Goal: Task Accomplishment & Management: Use online tool/utility

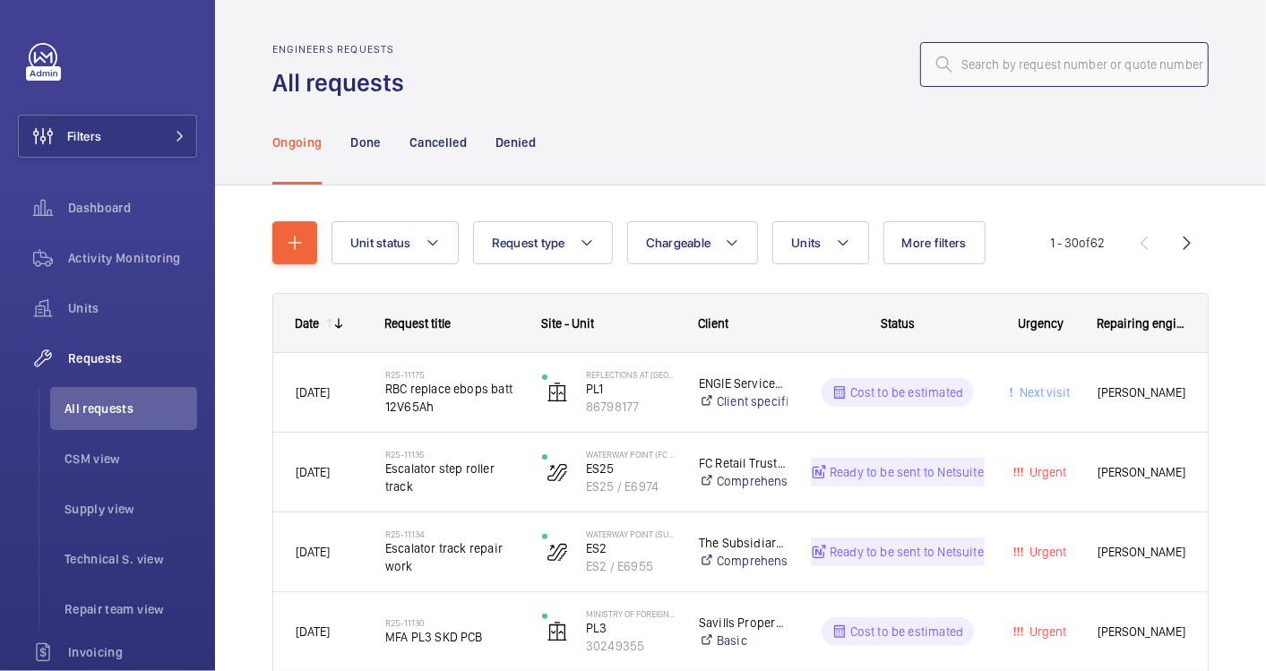
click at [970, 63] on input "text" at bounding box center [1064, 64] width 289 height 45
paste input "R25-11134"
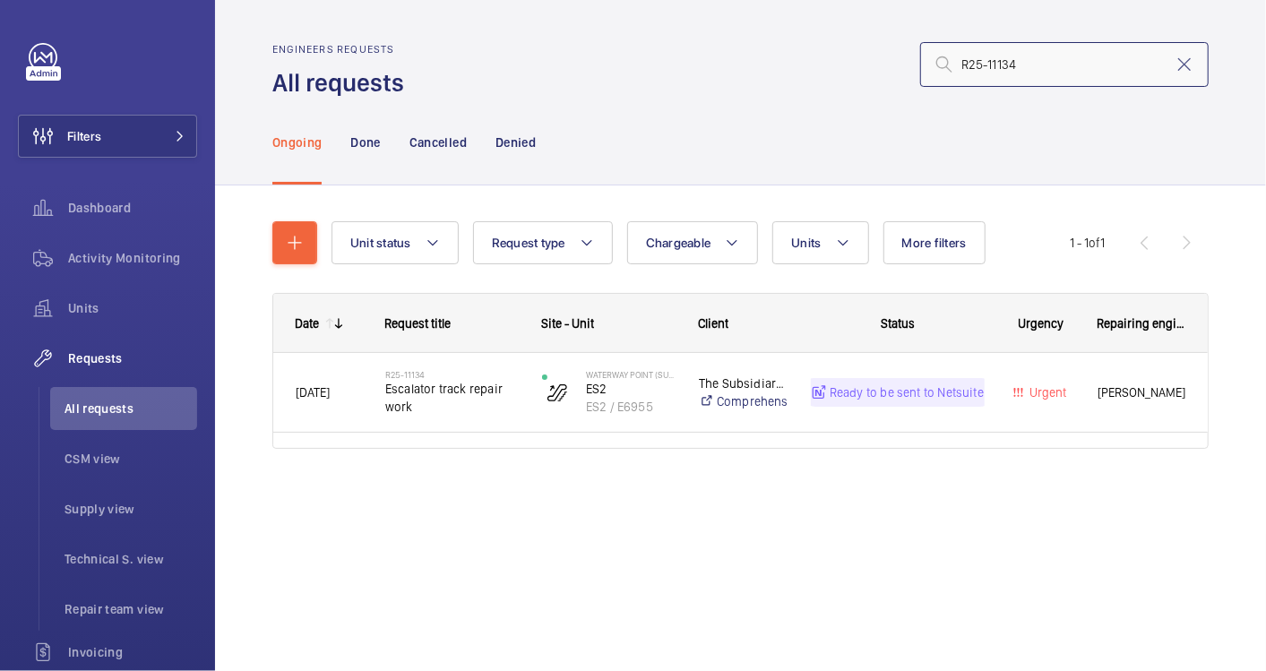
type input "R25-11134"
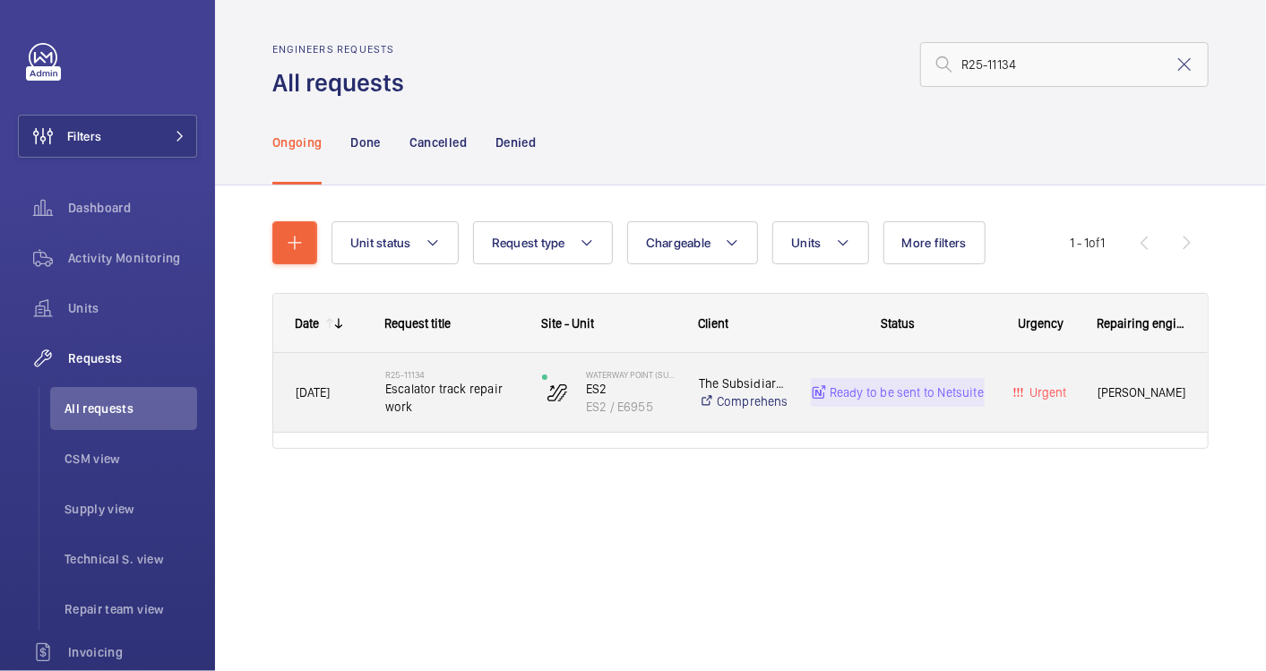
click at [455, 413] on span "Escalator track repair work" at bounding box center [452, 398] width 134 height 36
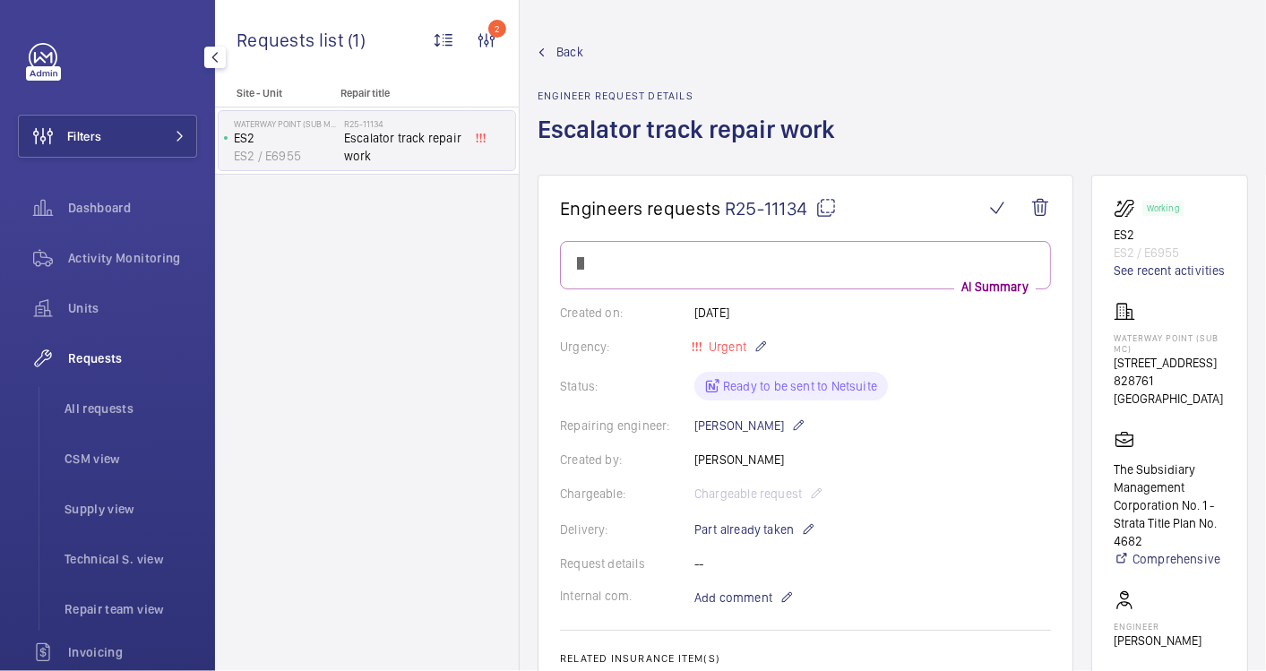
click at [82, 356] on span "Requests" at bounding box center [132, 358] width 129 height 18
click at [576, 53] on span "Back" at bounding box center [569, 52] width 27 height 18
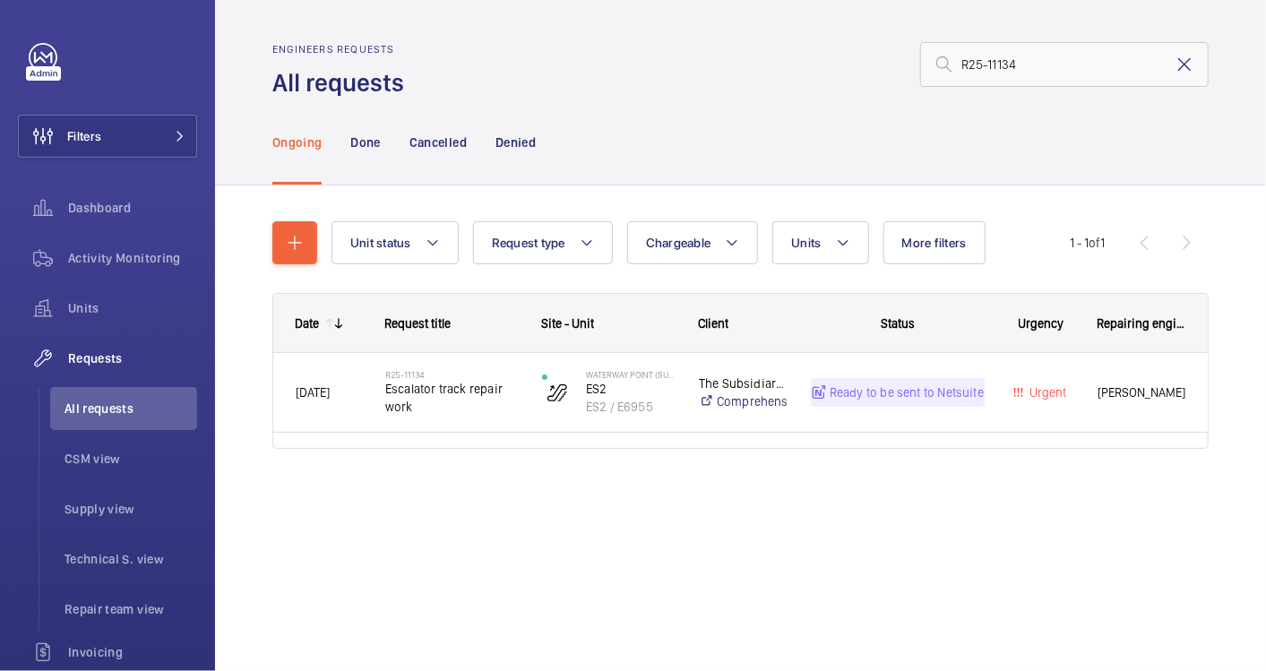
click at [1175, 69] on mat-icon at bounding box center [1185, 65] width 22 height 22
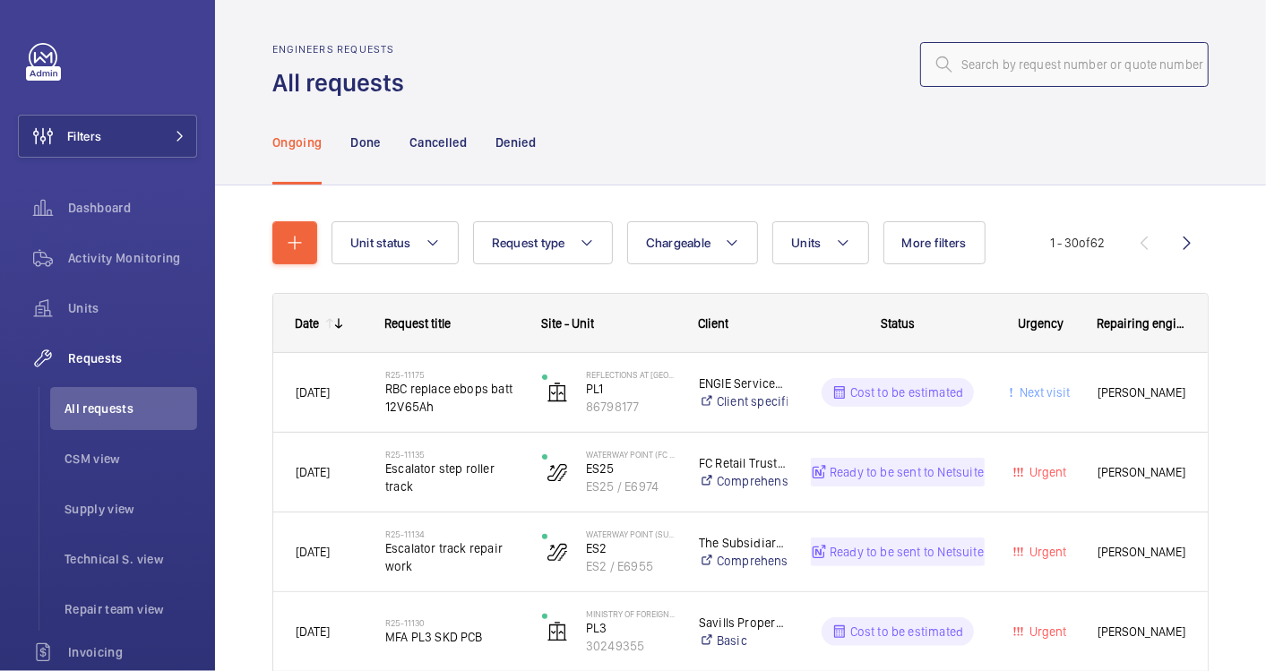
click at [989, 65] on input "text" at bounding box center [1064, 64] width 289 height 45
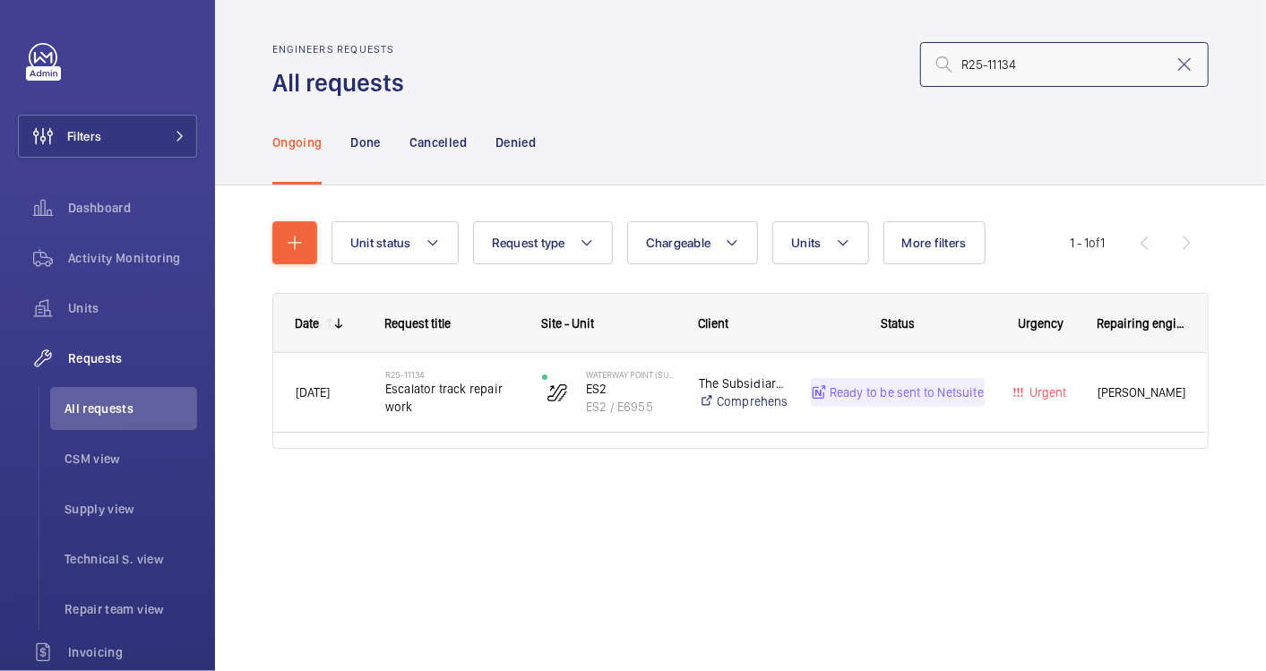
type input "R25-11134"
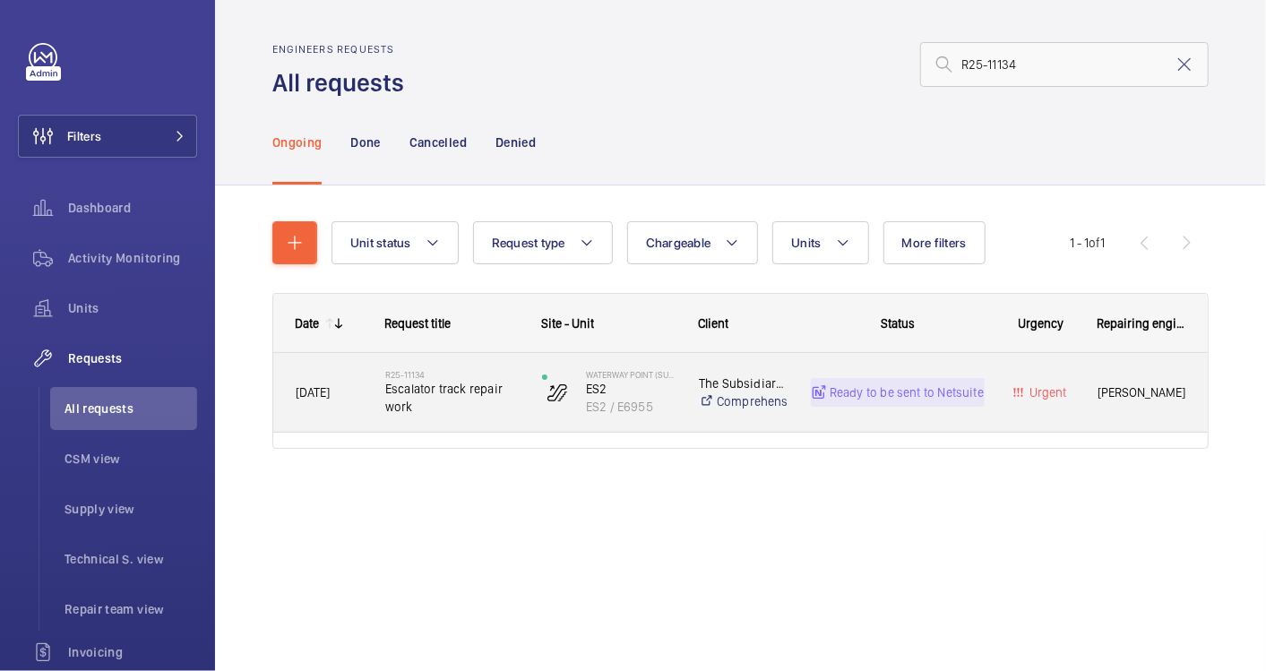
click at [348, 407] on div "[DATE]" at bounding box center [318, 393] width 88 height 56
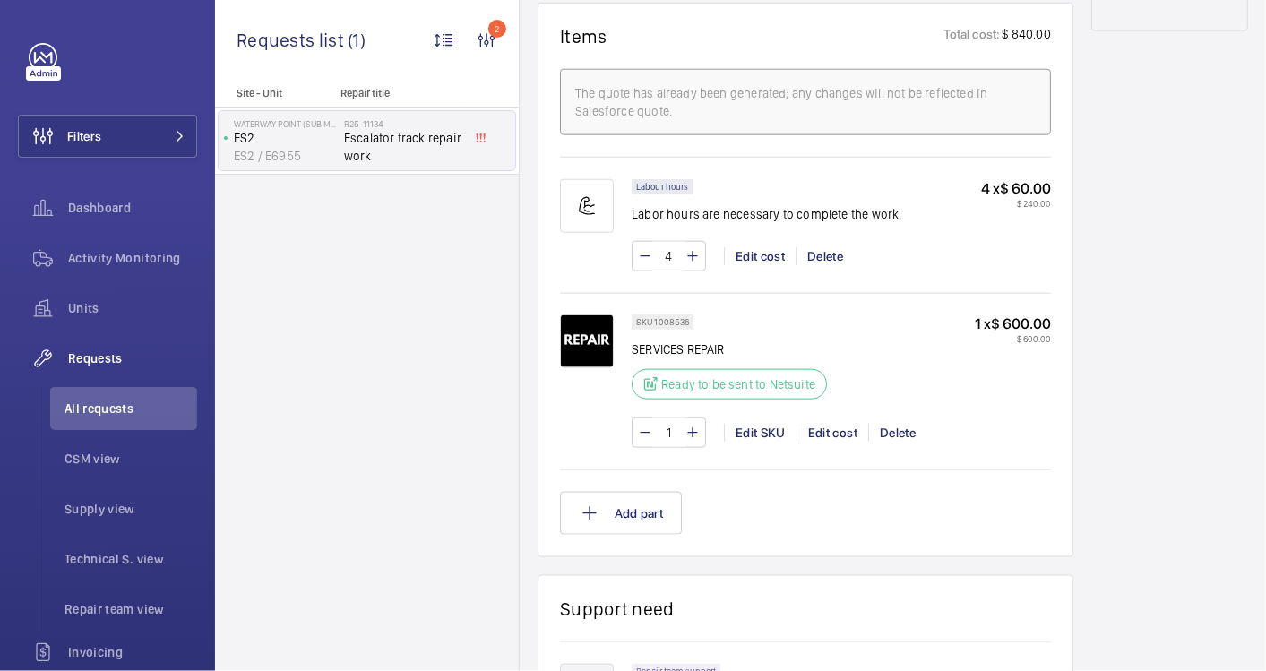
scroll to position [1095, 0]
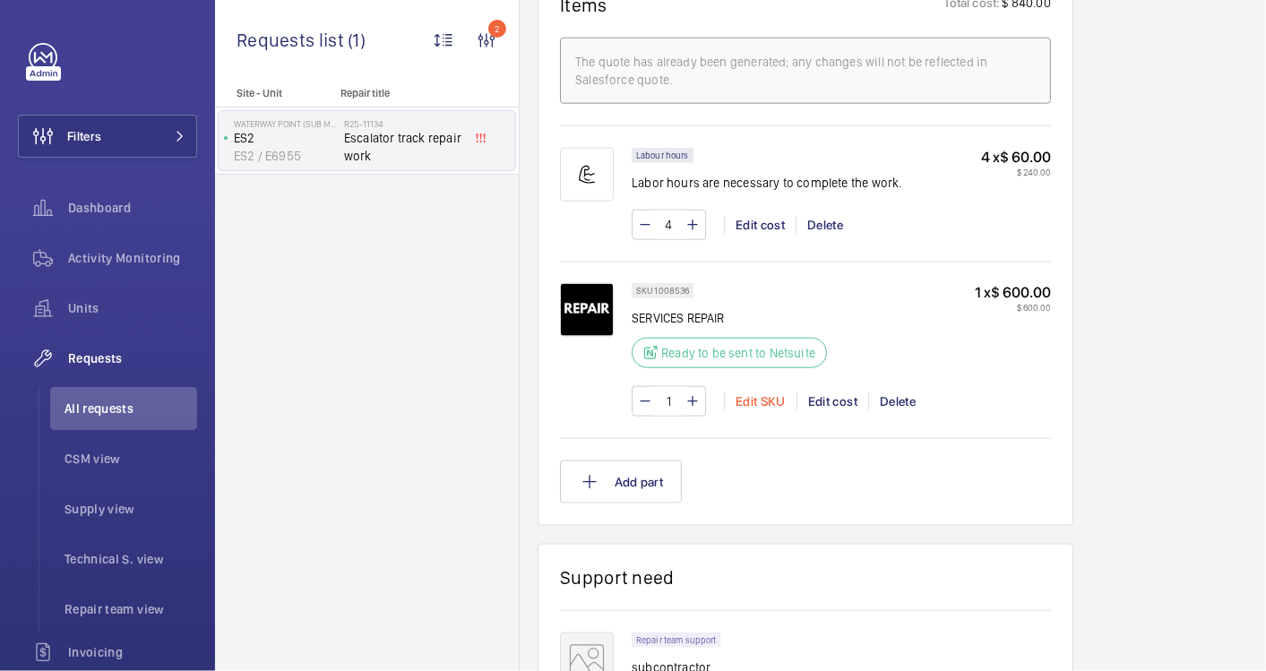
click at [765, 396] on div "Edit SKU" at bounding box center [760, 401] width 73 height 18
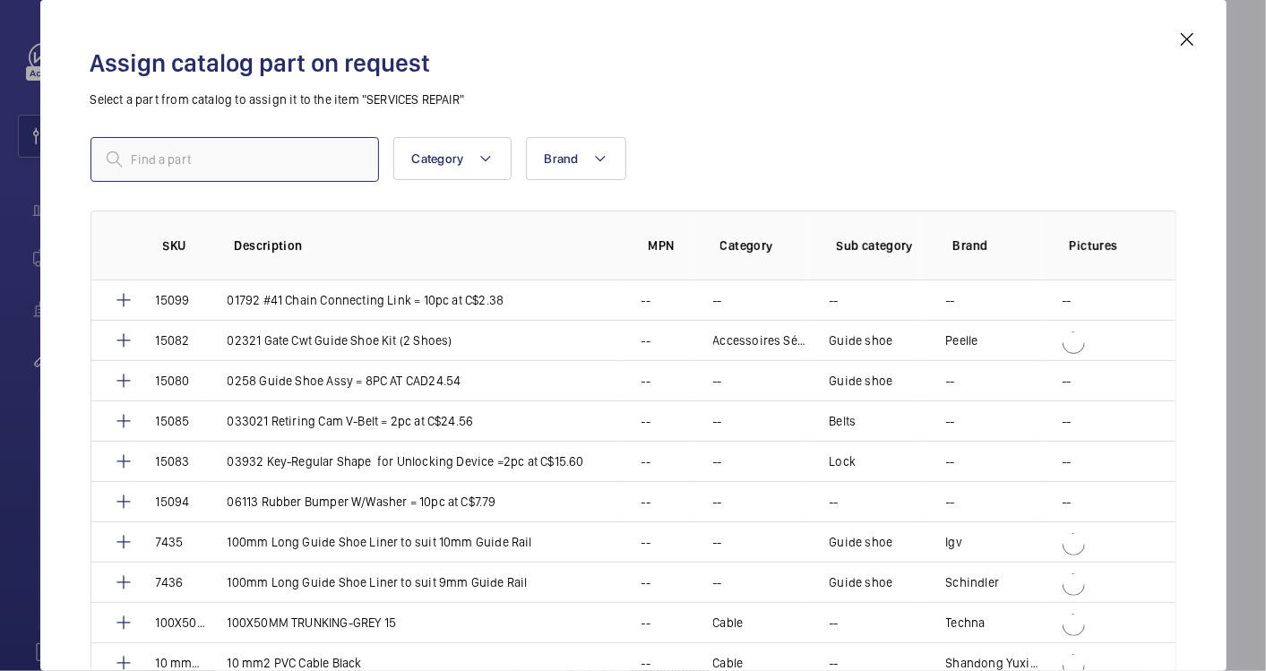
click at [199, 159] on input "text" at bounding box center [235, 159] width 289 height 45
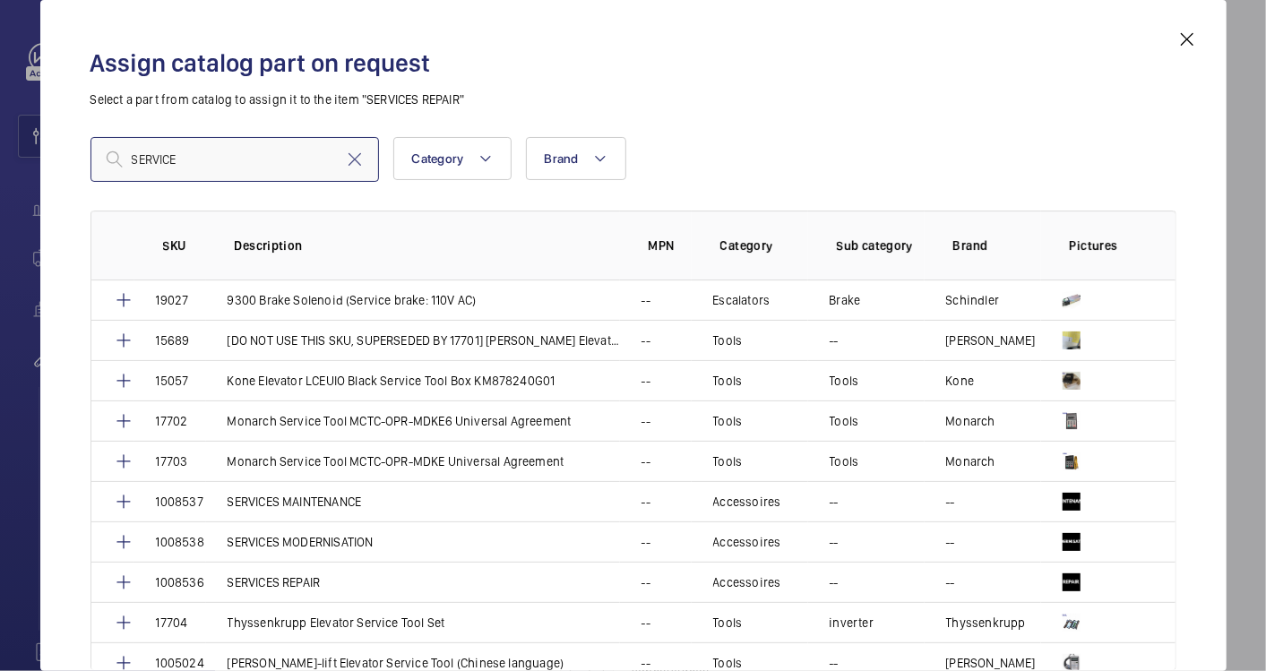
type input "SERVICE"
click at [1184, 35] on mat-icon at bounding box center [1188, 40] width 22 height 22
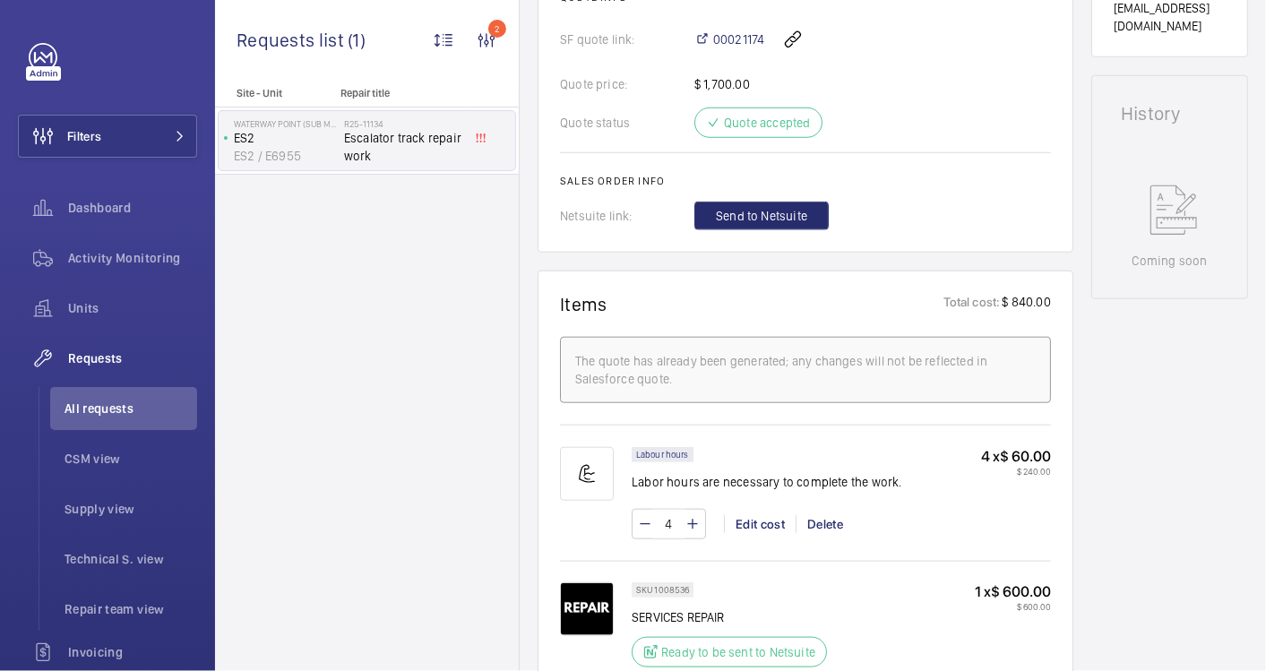
scroll to position [298, 0]
